Goal: Find specific fact: Find specific fact

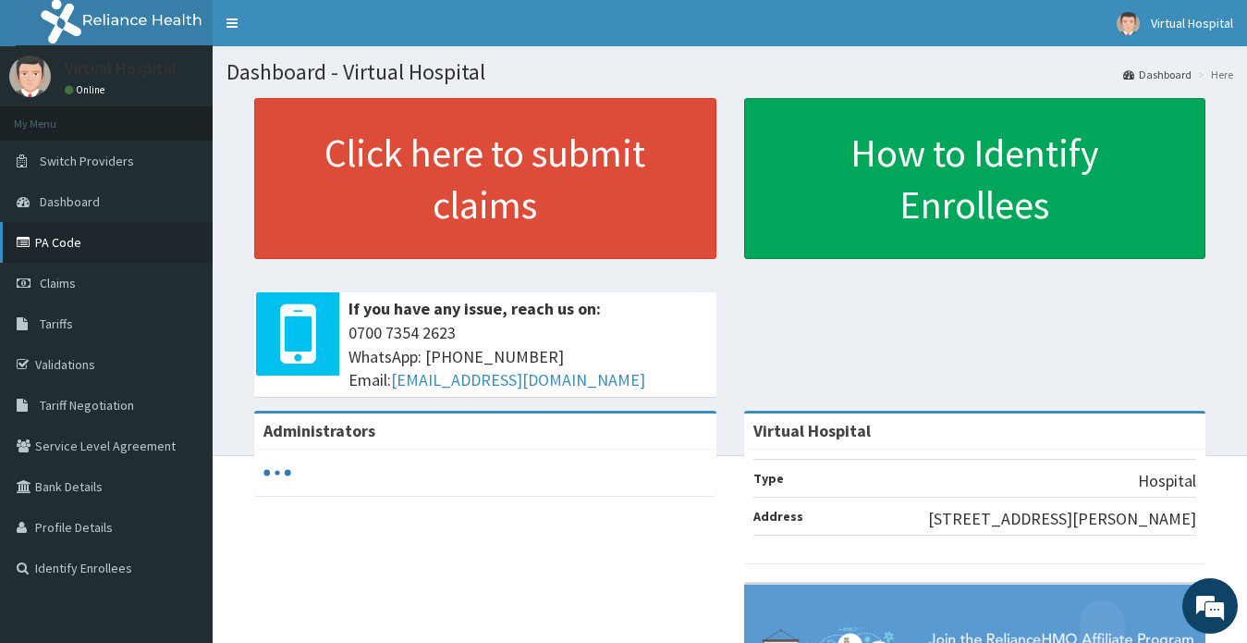
click at [81, 248] on link "PA Code" at bounding box center [106, 242] width 213 height 41
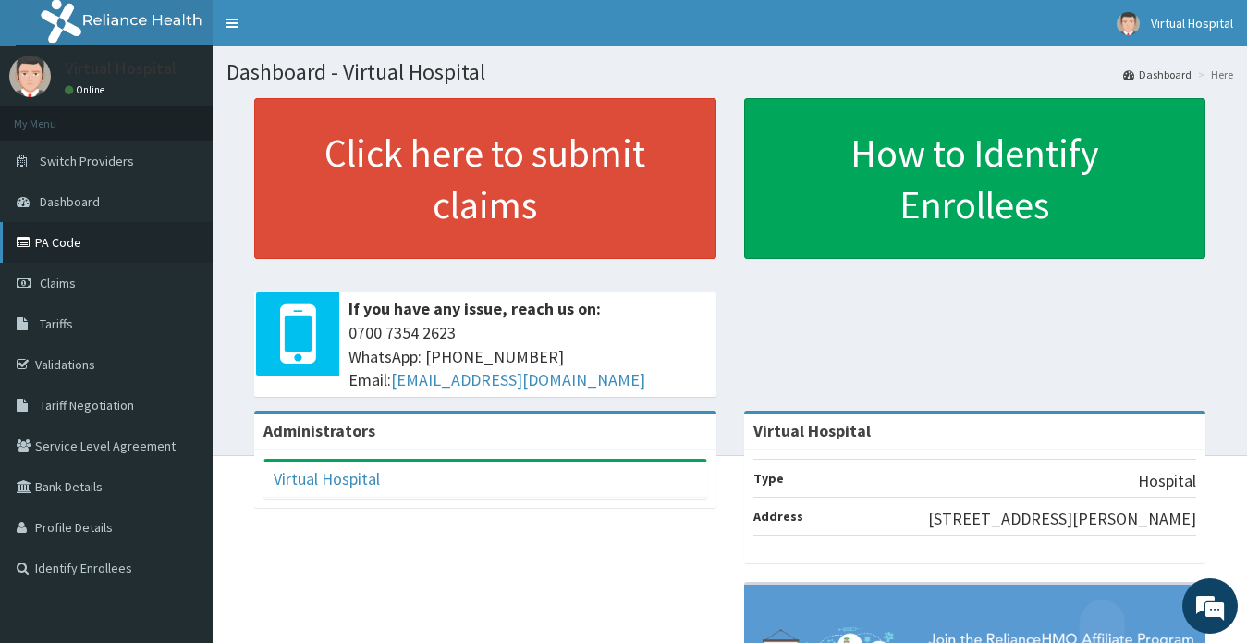
click at [71, 243] on link "PA Code" at bounding box center [106, 242] width 213 height 41
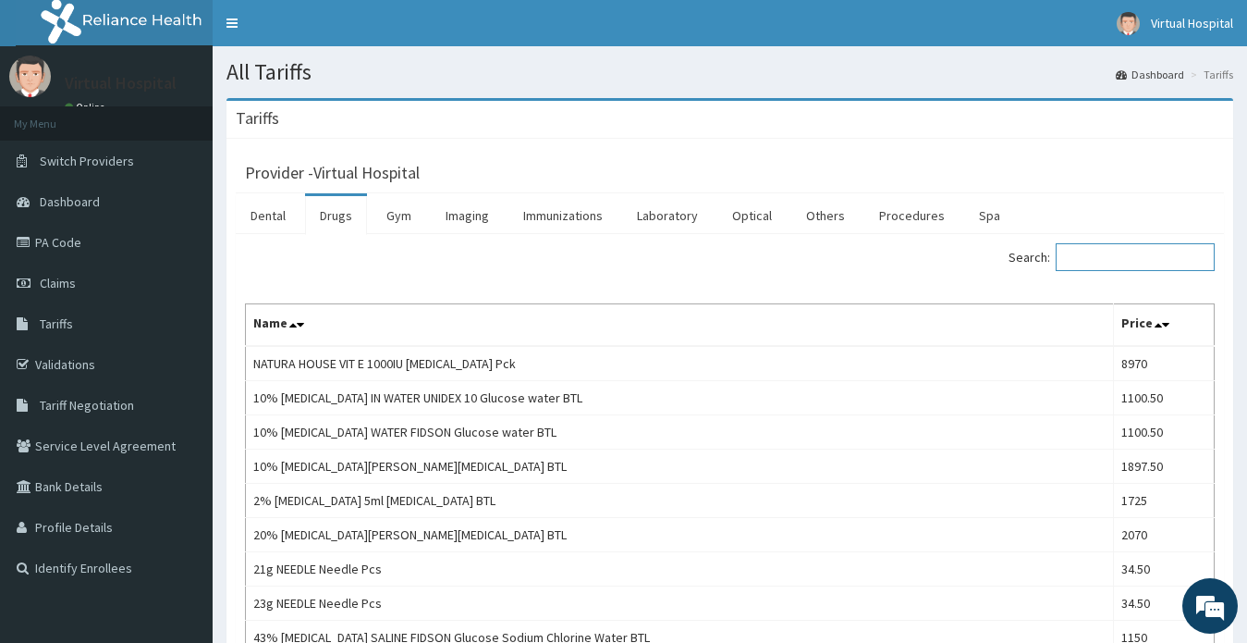
click at [1116, 264] on input "Search:" at bounding box center [1135, 257] width 159 height 28
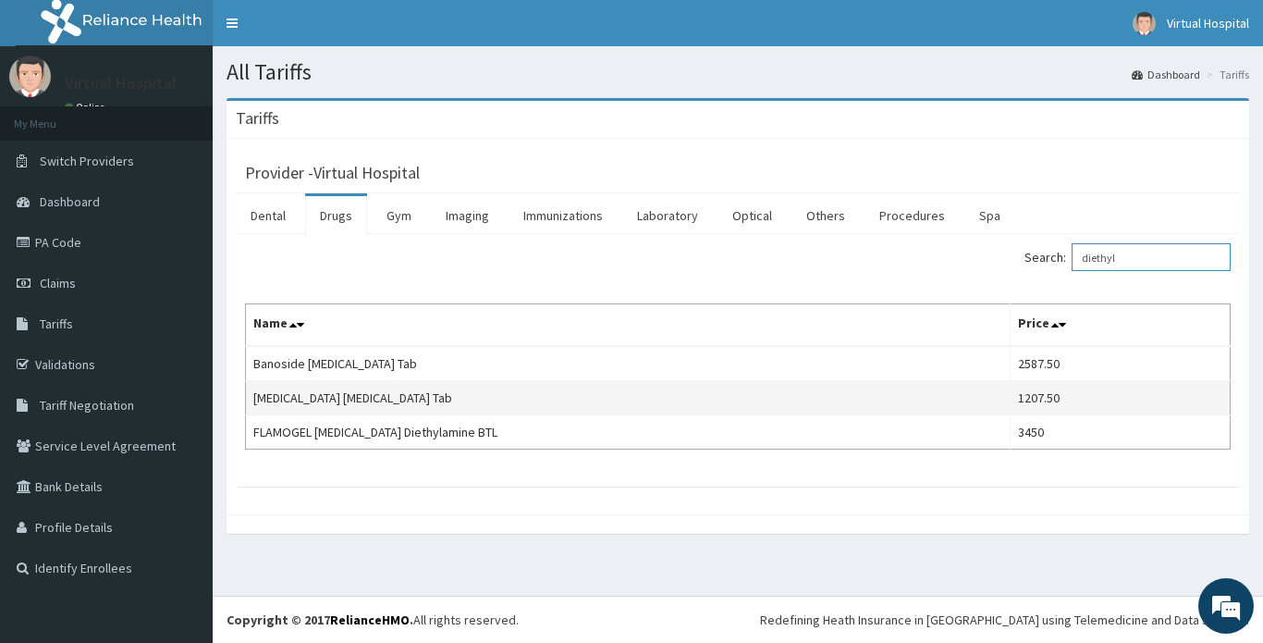
type input "diethyl"
click at [327, 399] on td "Diethylcarbamazine Diethylcarbamazine Tab" at bounding box center [628, 398] width 765 height 34
click at [563, 390] on td "Diethylcarbamazine Diethylcarbamazine Tab" at bounding box center [628, 398] width 765 height 34
click at [977, 400] on td "Diethylcarbamazine Diethylcarbamazine Tab" at bounding box center [628, 398] width 765 height 34
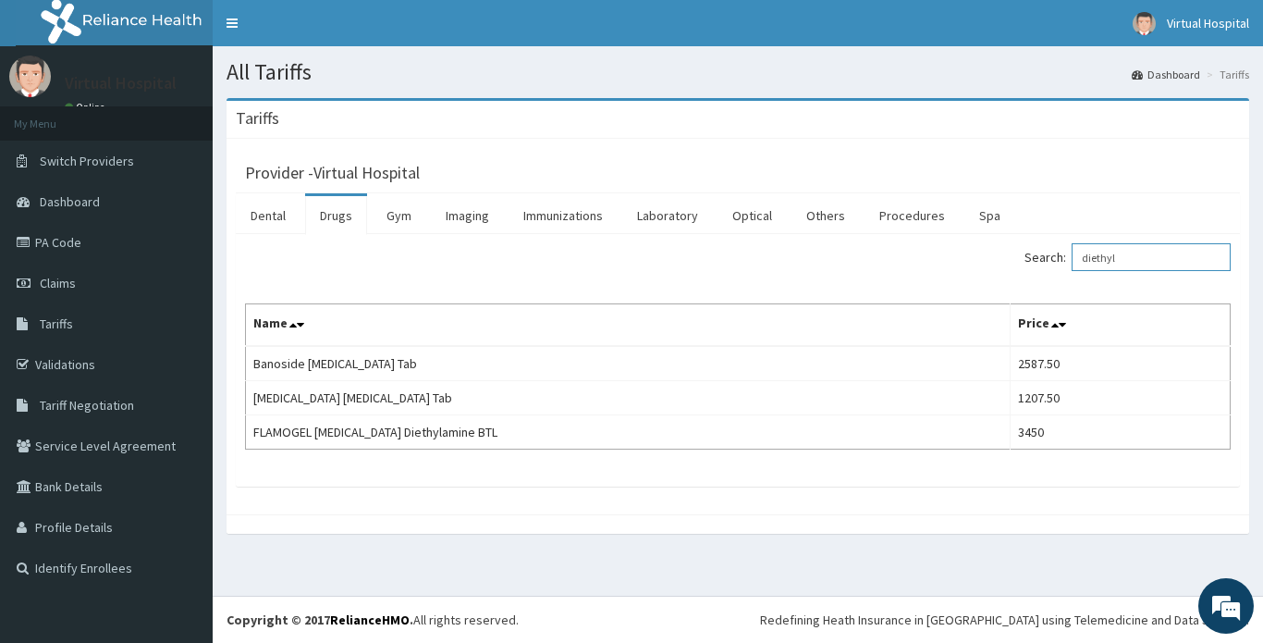
drag, startPoint x: 1156, startPoint y: 252, endPoint x: 1089, endPoint y: 271, distance: 69.4
click at [1089, 271] on input "diethyl" at bounding box center [1151, 257] width 159 height 28
